Goal: Go to known website: Access a specific website the user already knows

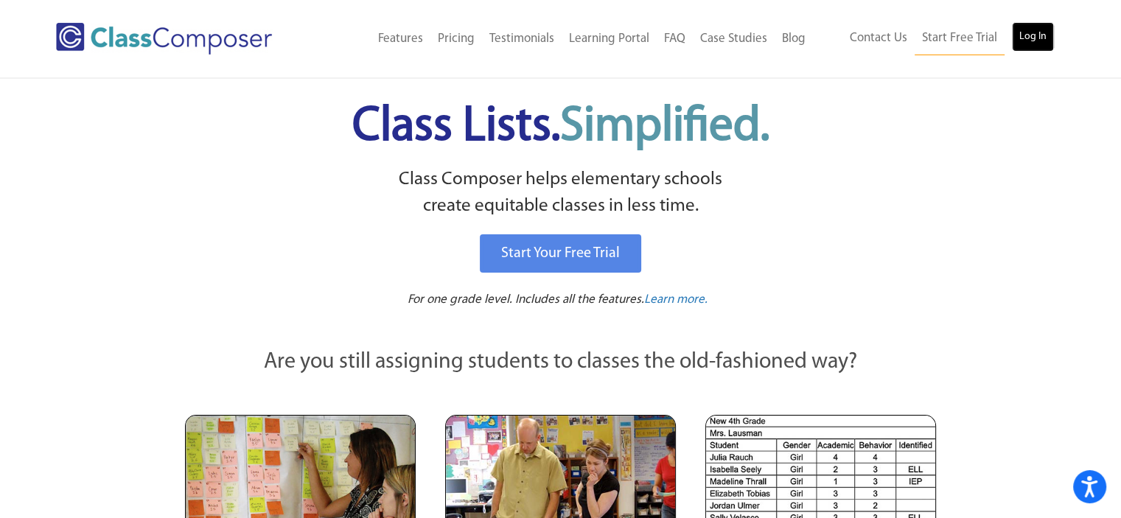
click at [1032, 35] on link "Log In" at bounding box center [1033, 36] width 42 height 29
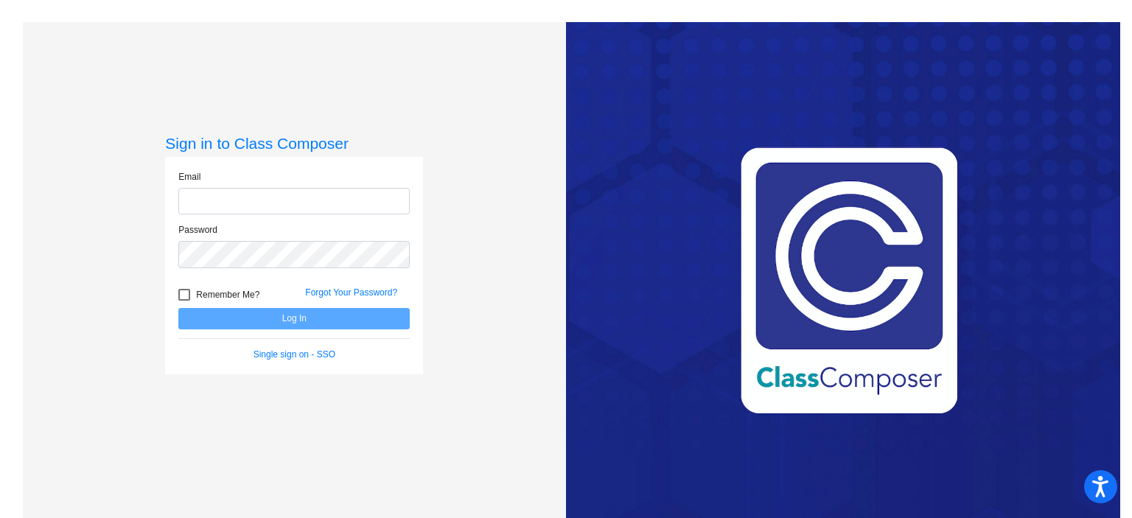
click at [0, 517] on com-1password-button at bounding box center [0, 518] width 0 height 0
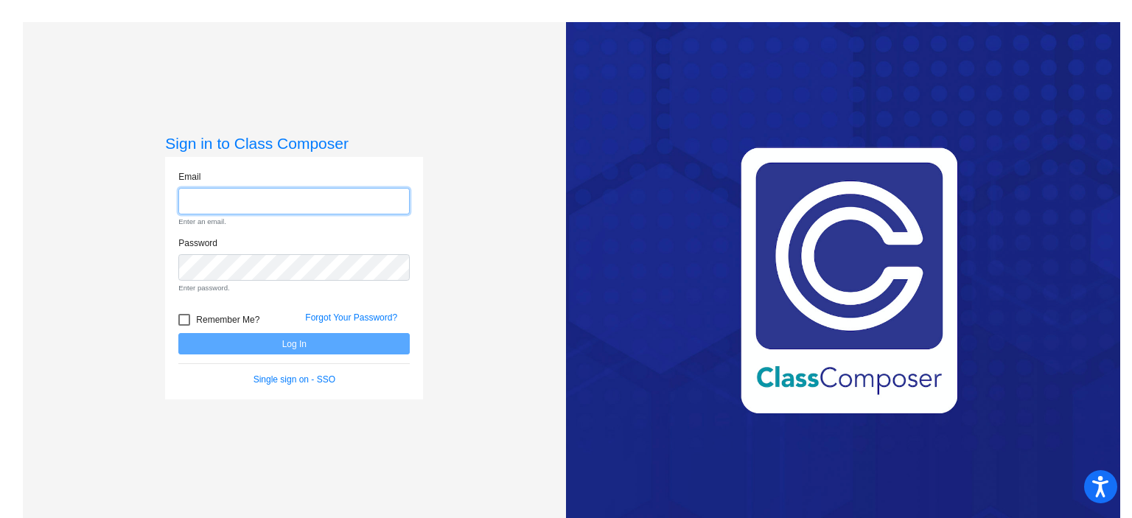
type input "[PERSON_NAME][EMAIL_ADDRESS][DOMAIN_NAME]"
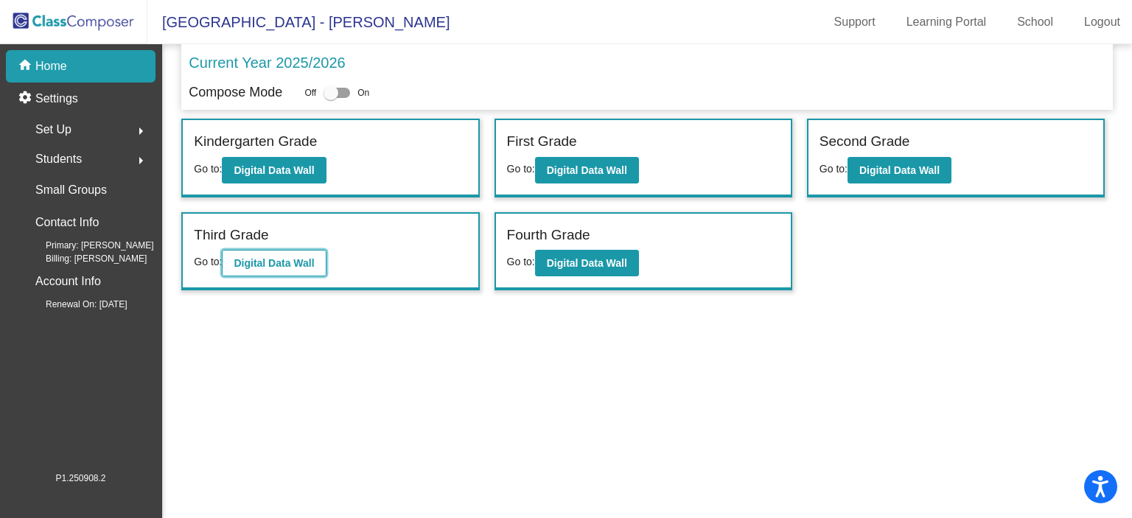
click at [265, 257] on b "Digital Data Wall" at bounding box center [274, 263] width 80 height 12
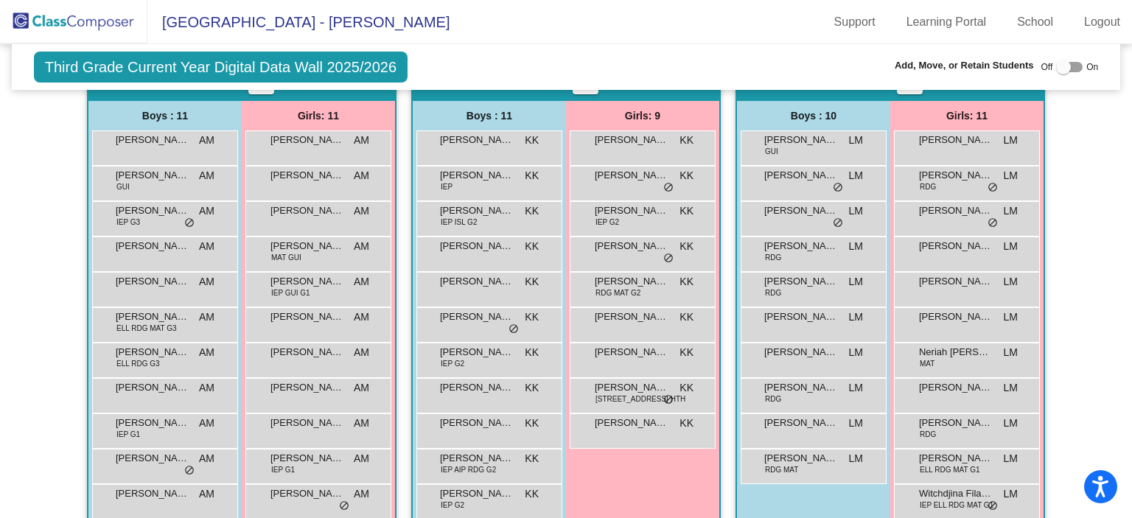
scroll to position [315, 0]
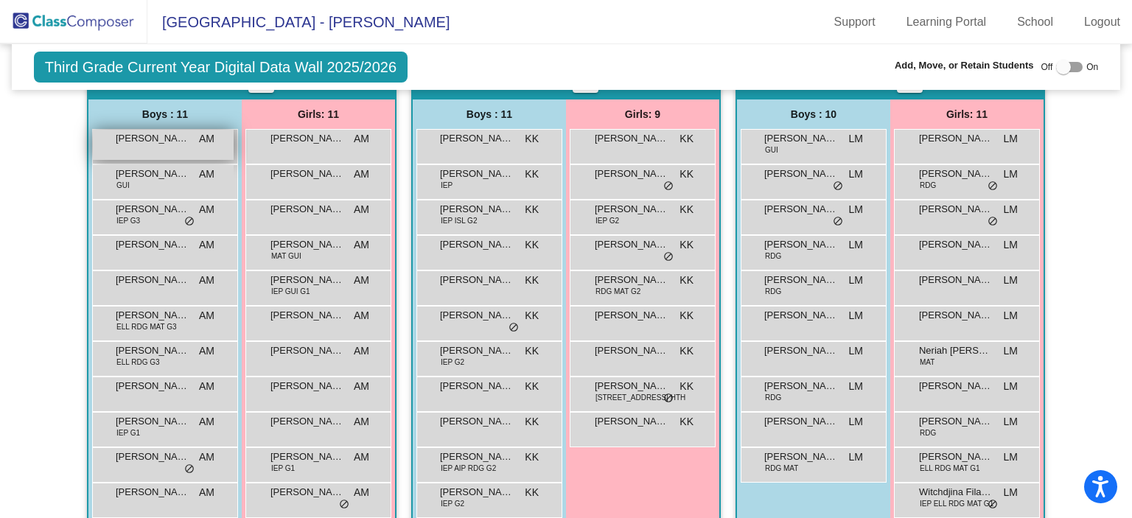
click at [174, 146] on div "Elijah Baker Moura AM lock do_not_disturb_alt" at bounding box center [163, 145] width 141 height 30
